Goal: Entertainment & Leisure: Consume media (video, audio)

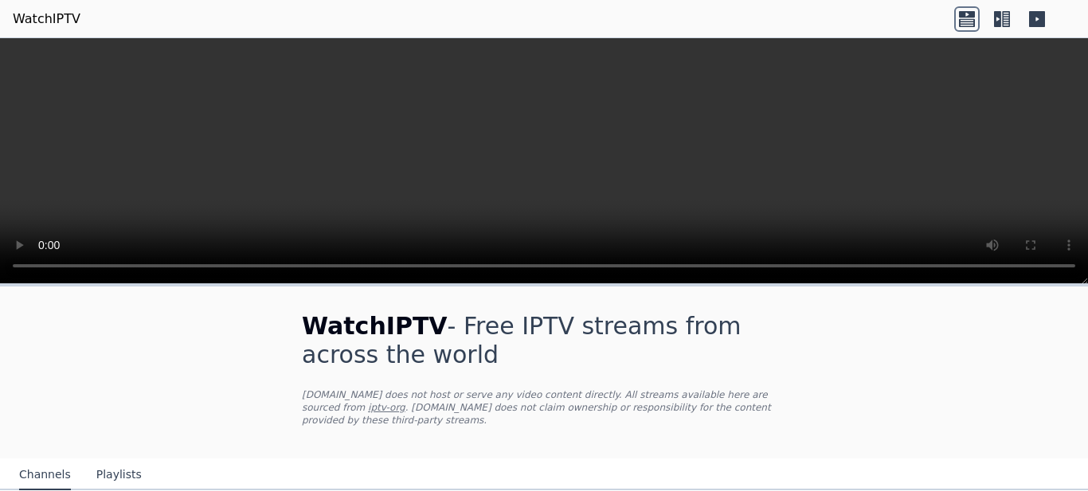
scroll to position [502, 0]
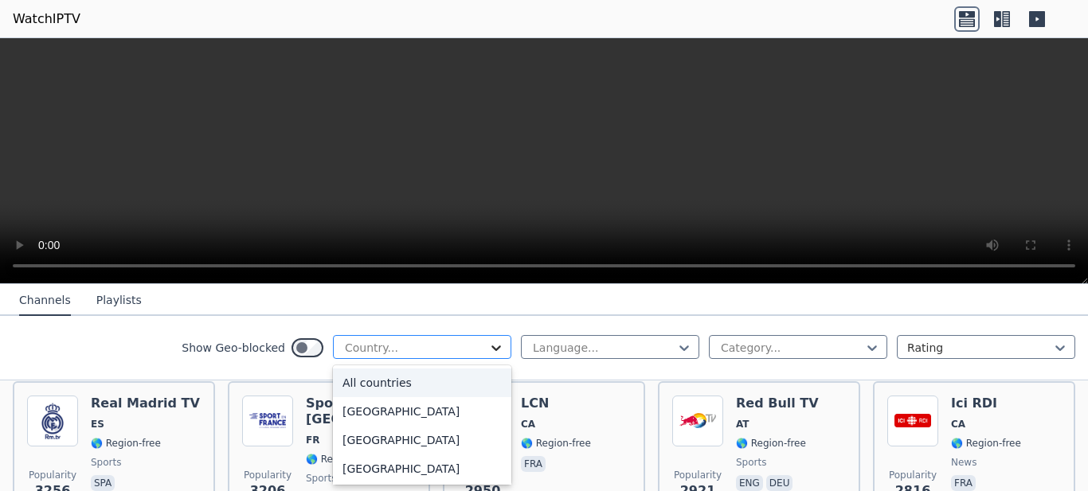
click at [491, 347] on icon at bounding box center [496, 349] width 10 height 6
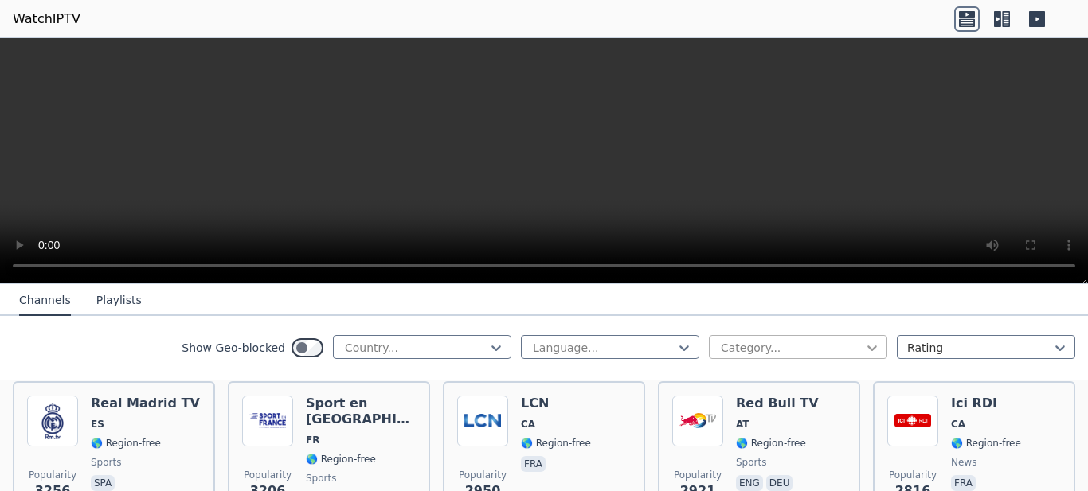
click at [864, 346] on icon at bounding box center [872, 348] width 16 height 16
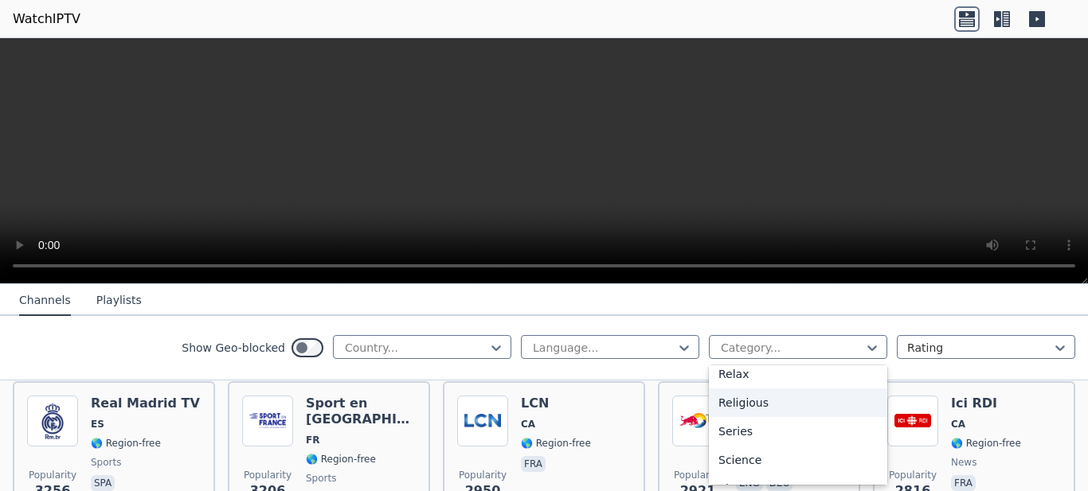
scroll to position [446, 0]
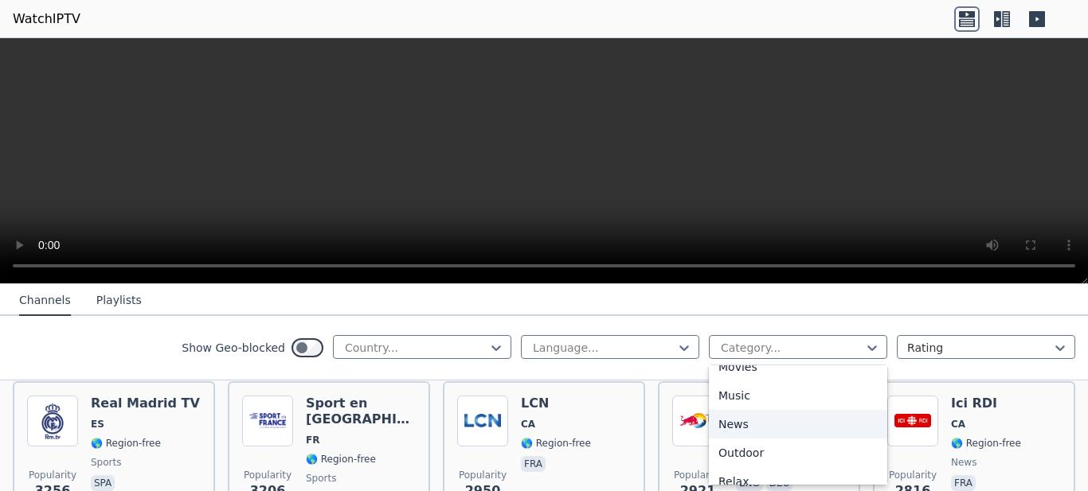
click at [824, 424] on div "News" at bounding box center [798, 424] width 178 height 29
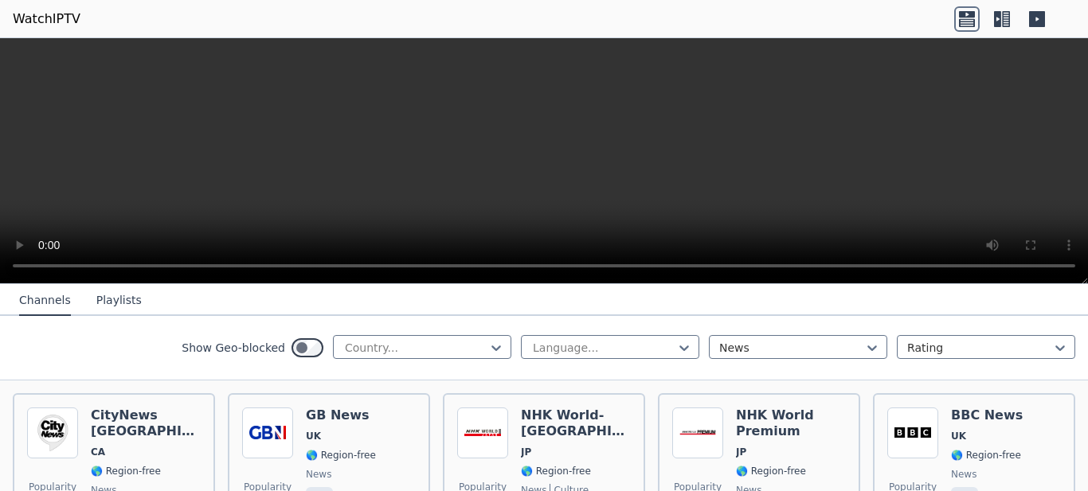
scroll to position [335, 0]
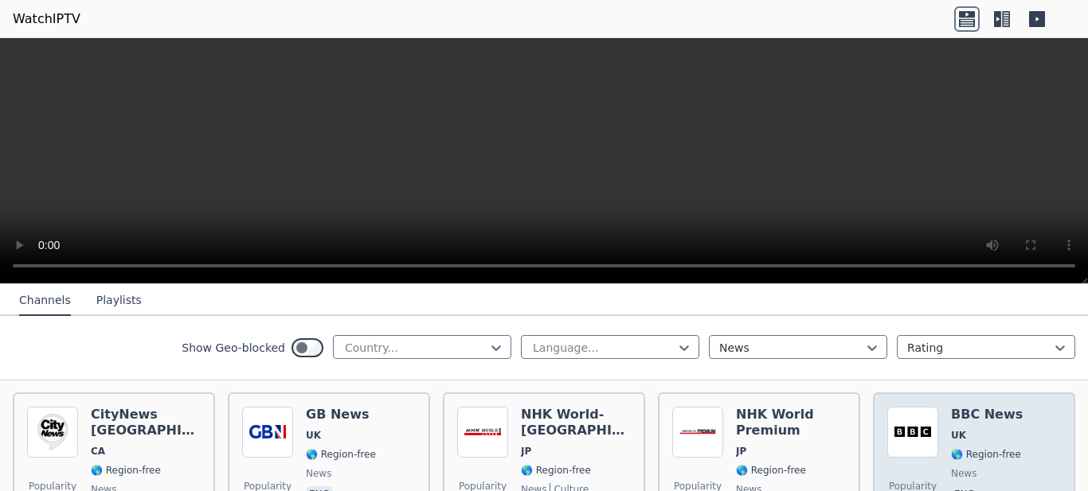
click at [953, 429] on span "UK" at bounding box center [987, 435] width 72 height 13
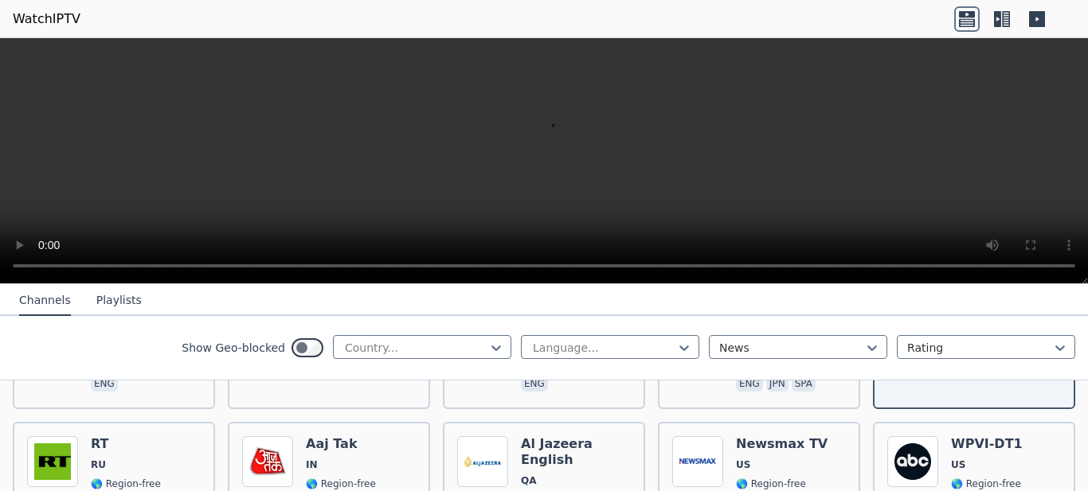
scroll to position [669, 0]
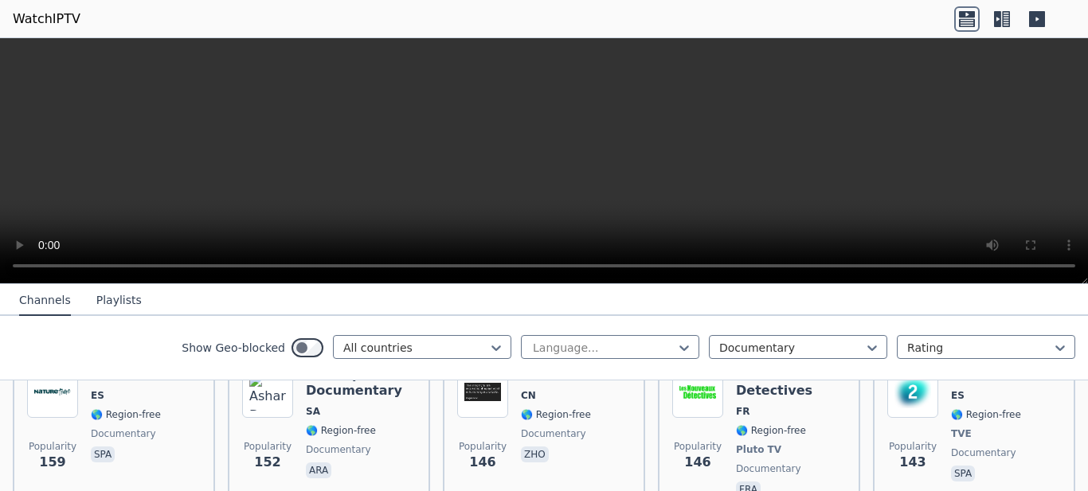
scroll to position [1004, 0]
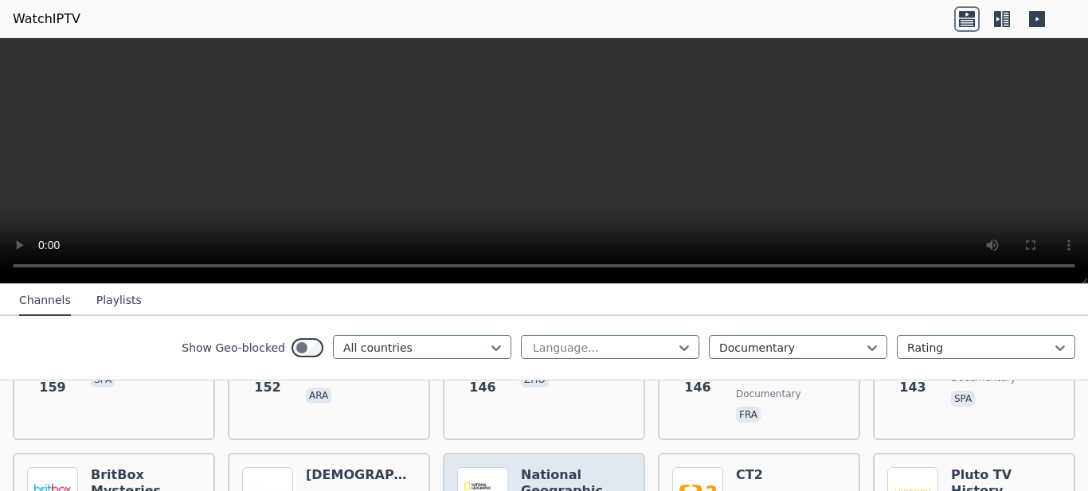
click at [579, 468] on h6 "National Geographic Wild" at bounding box center [576, 492] width 110 height 48
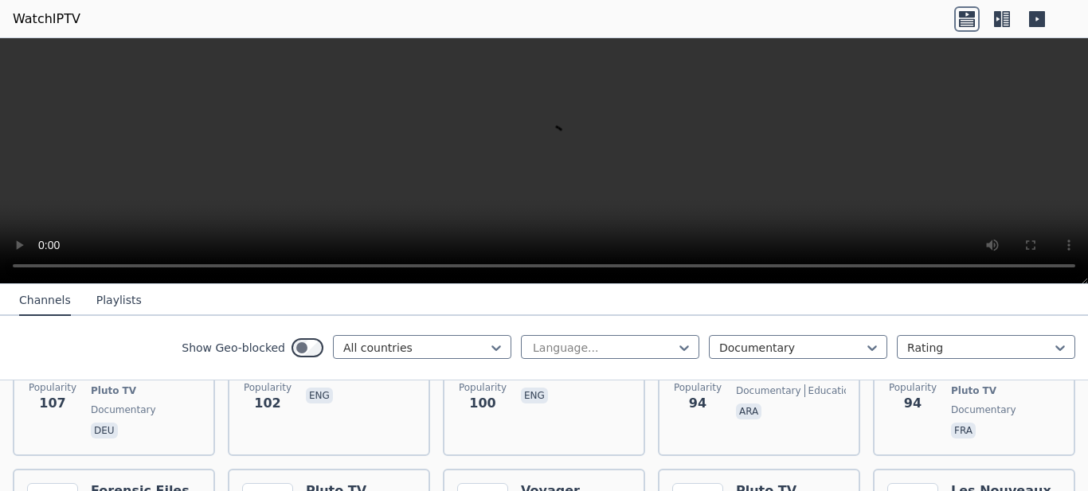
scroll to position [976, 0]
